Goal: Find specific page/section: Find specific page/section

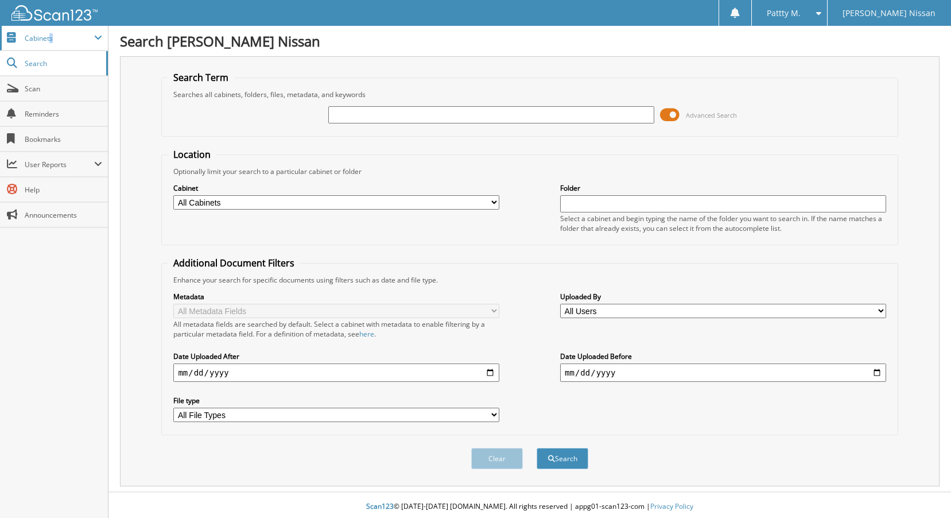
click at [50, 38] on span "Cabinets" at bounding box center [59, 38] width 69 height 10
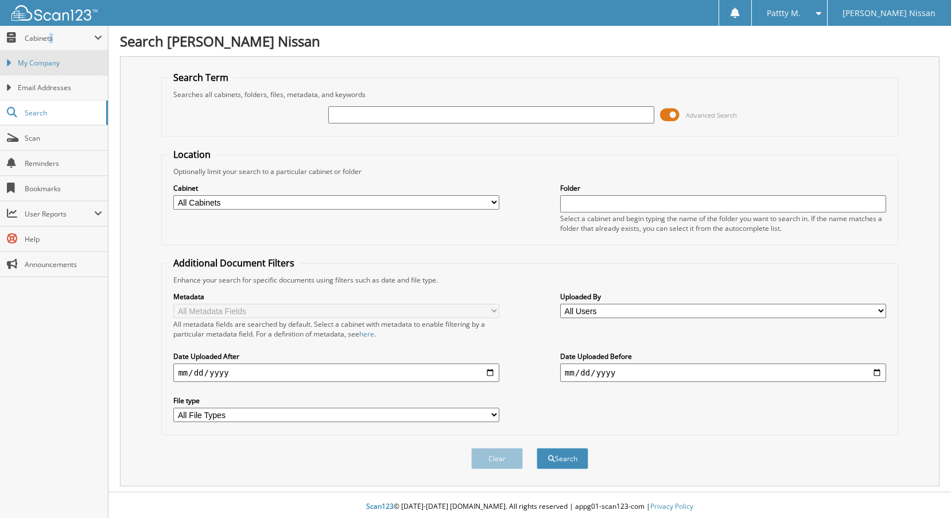
drag, startPoint x: 50, startPoint y: 38, endPoint x: 42, endPoint y: 59, distance: 22.7
click at [42, 59] on span "My Company" at bounding box center [60, 63] width 84 height 10
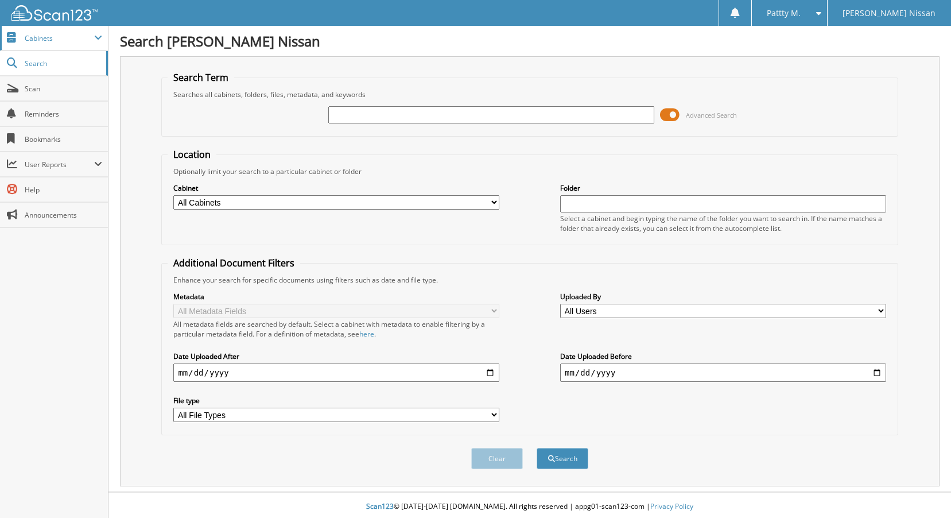
click at [44, 39] on span "Cabinets" at bounding box center [59, 38] width 69 height 10
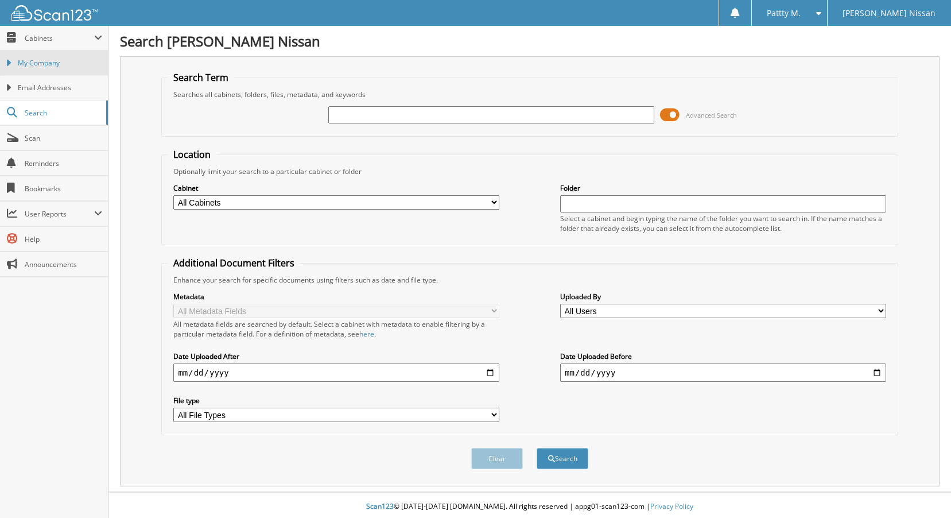
click at [35, 60] on span "My Company" at bounding box center [60, 63] width 84 height 10
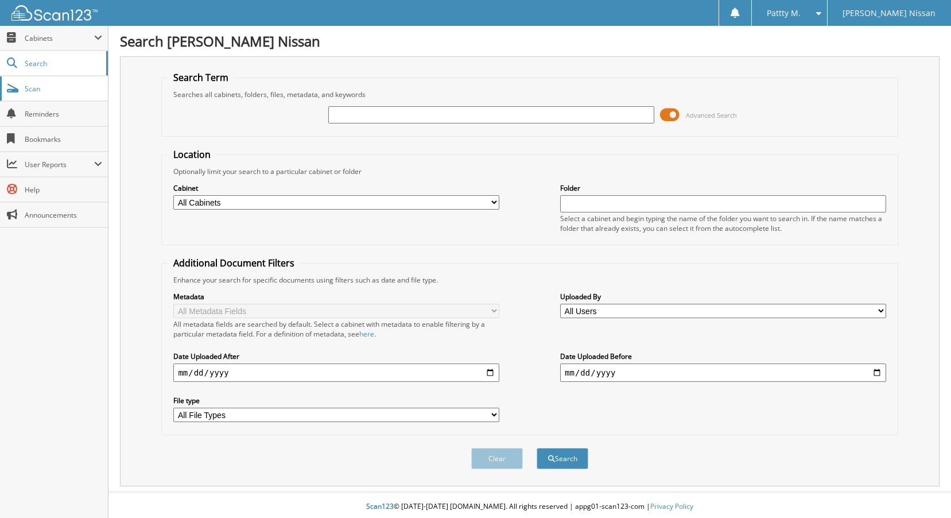
click at [30, 97] on link "Scan" at bounding box center [54, 88] width 108 height 25
type input "6217022"
click at [537, 448] on button "Search" at bounding box center [563, 458] width 52 height 21
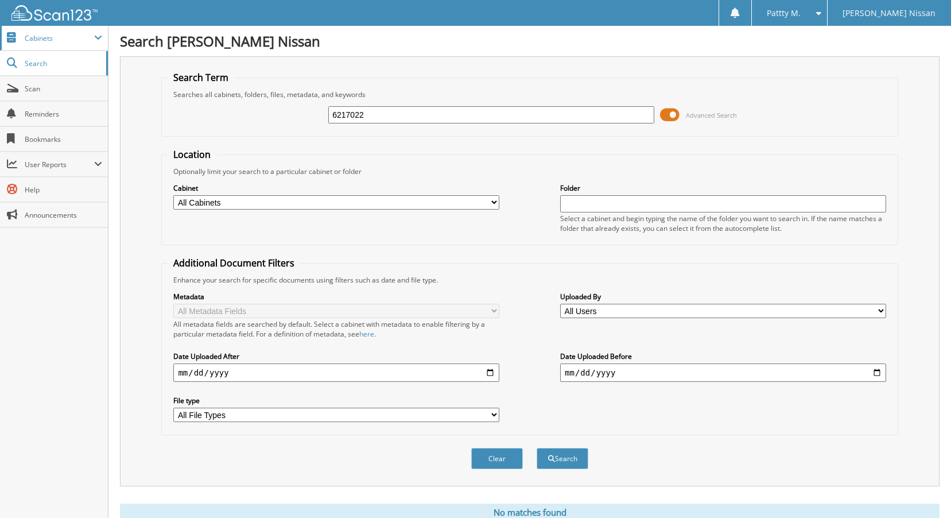
click at [52, 38] on span "Cabinets" at bounding box center [59, 38] width 69 height 10
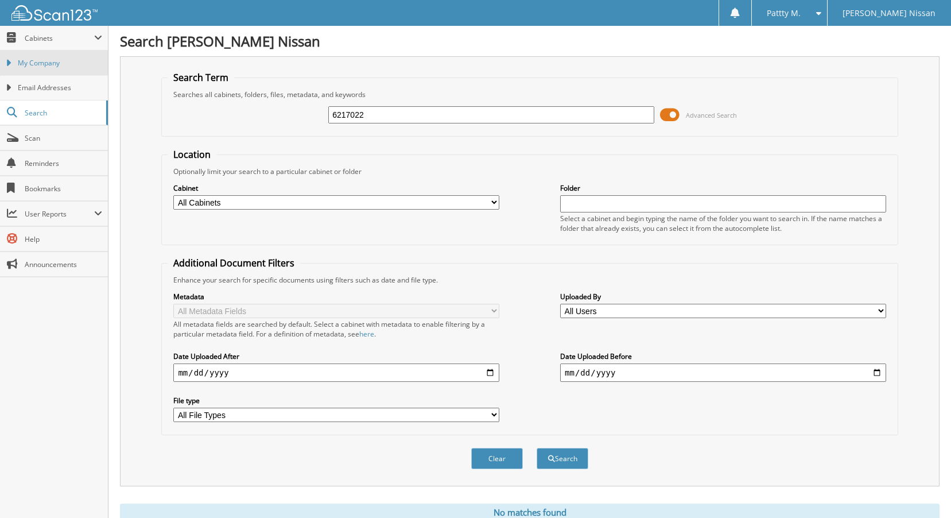
click at [45, 68] on link "My Company" at bounding box center [54, 62] width 108 height 25
